Goal: Register for event/course

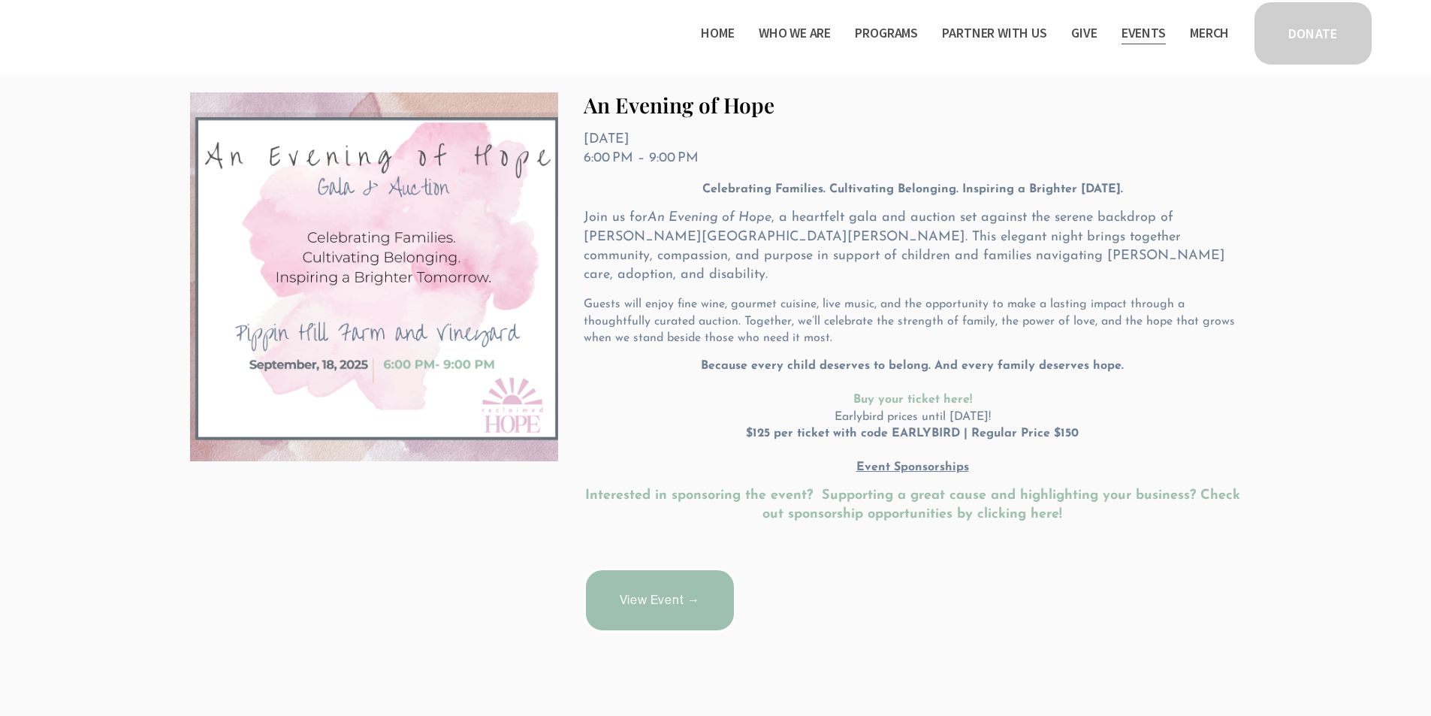
scroll to position [264, 0]
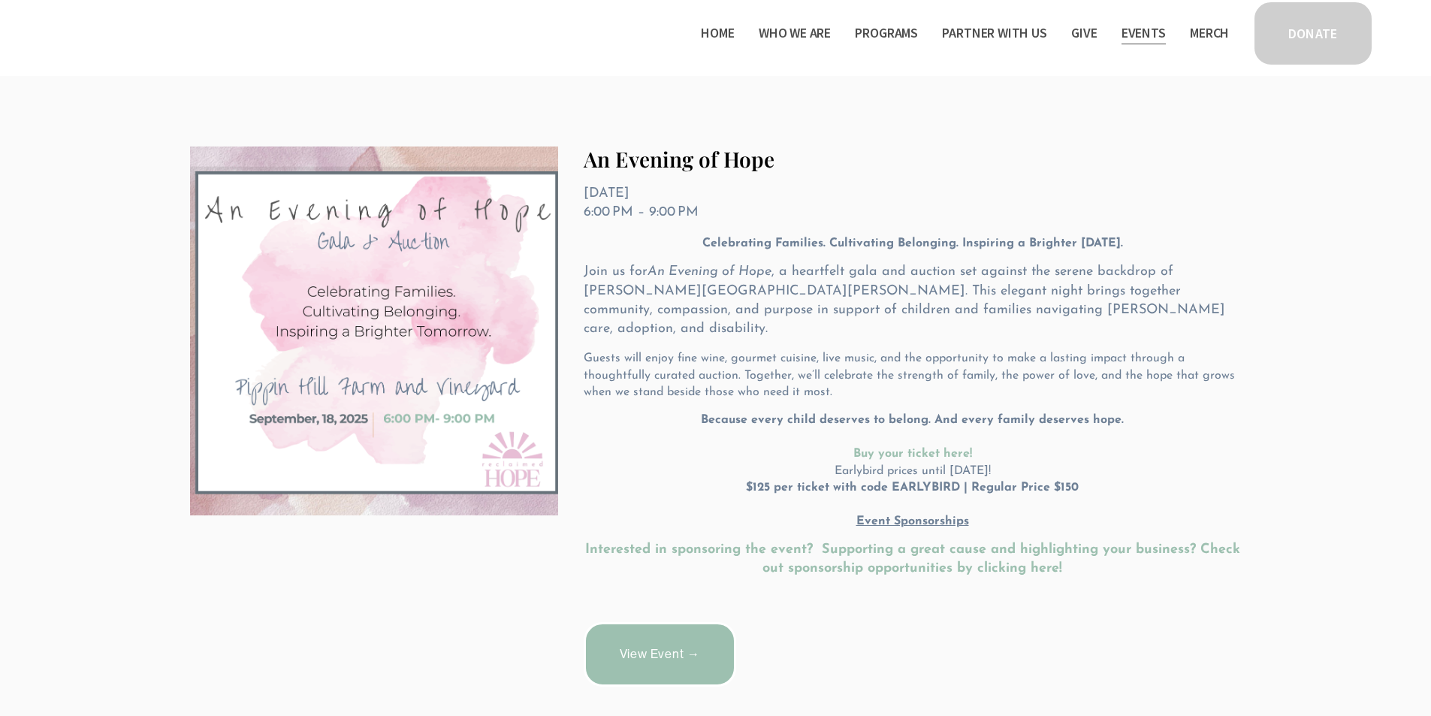
click at [683, 635] on link "View Event →" at bounding box center [659, 654] width 152 height 65
